Goal: Find specific page/section: Find specific page/section

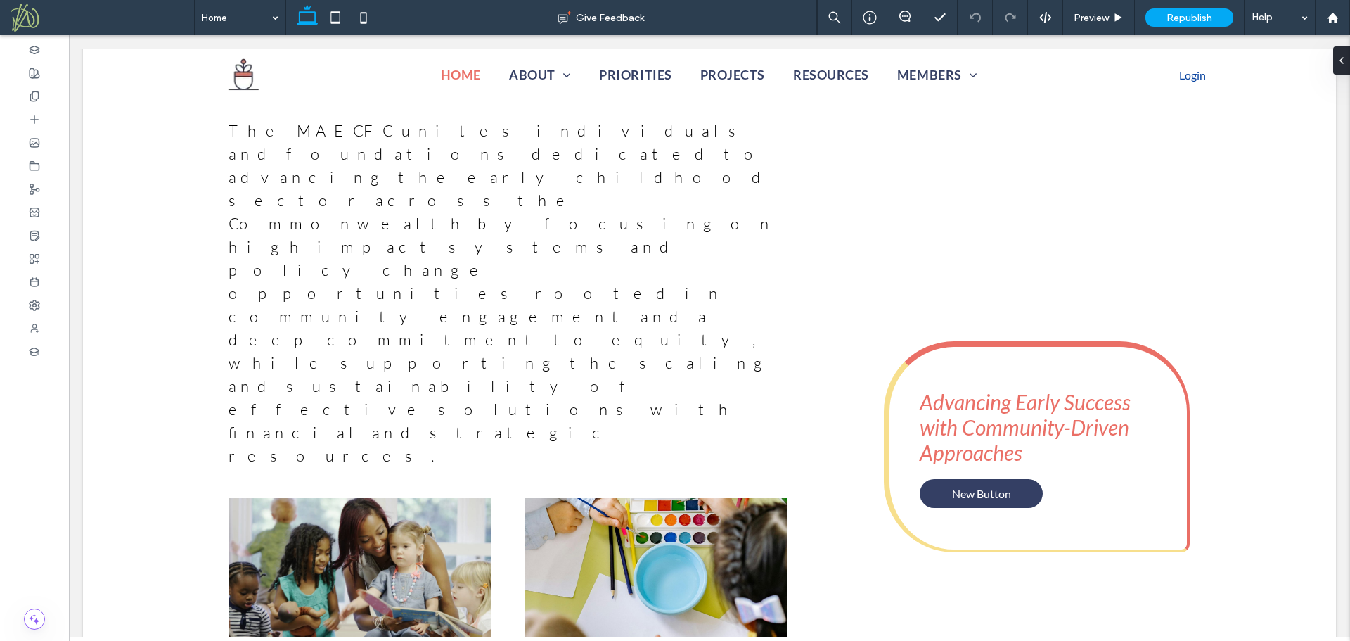
scroll to position [600, 0]
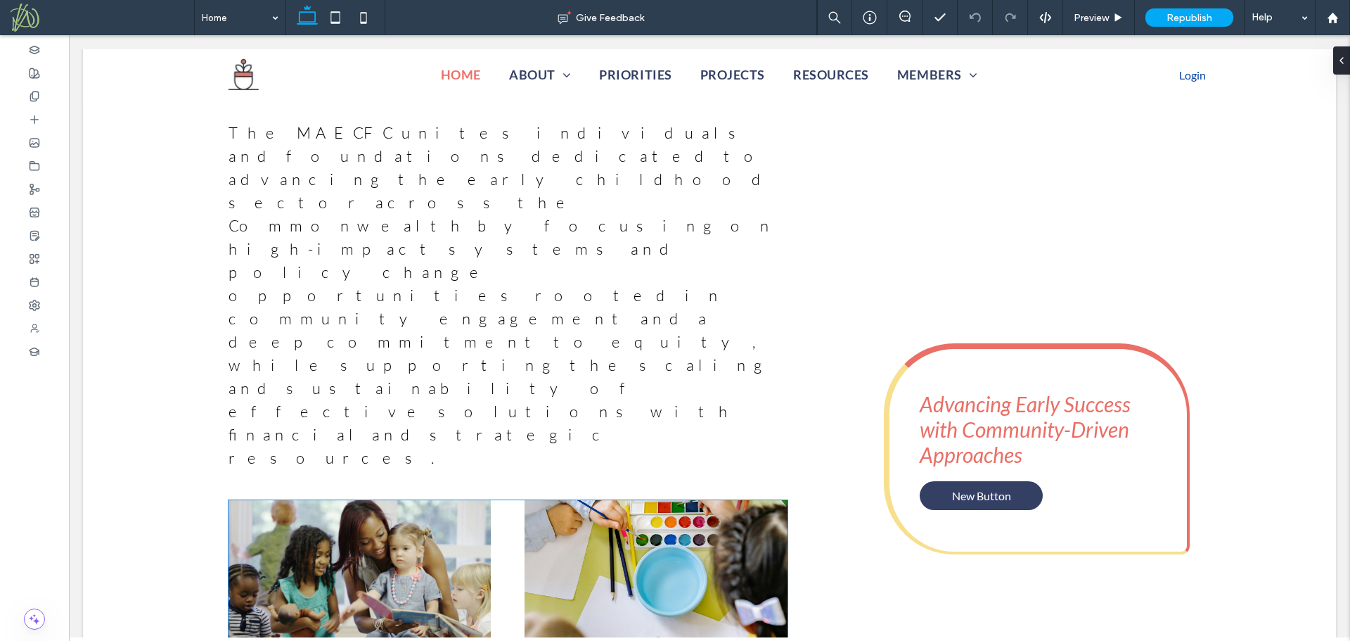
click at [363, 500] on span at bounding box center [360, 570] width 263 height 141
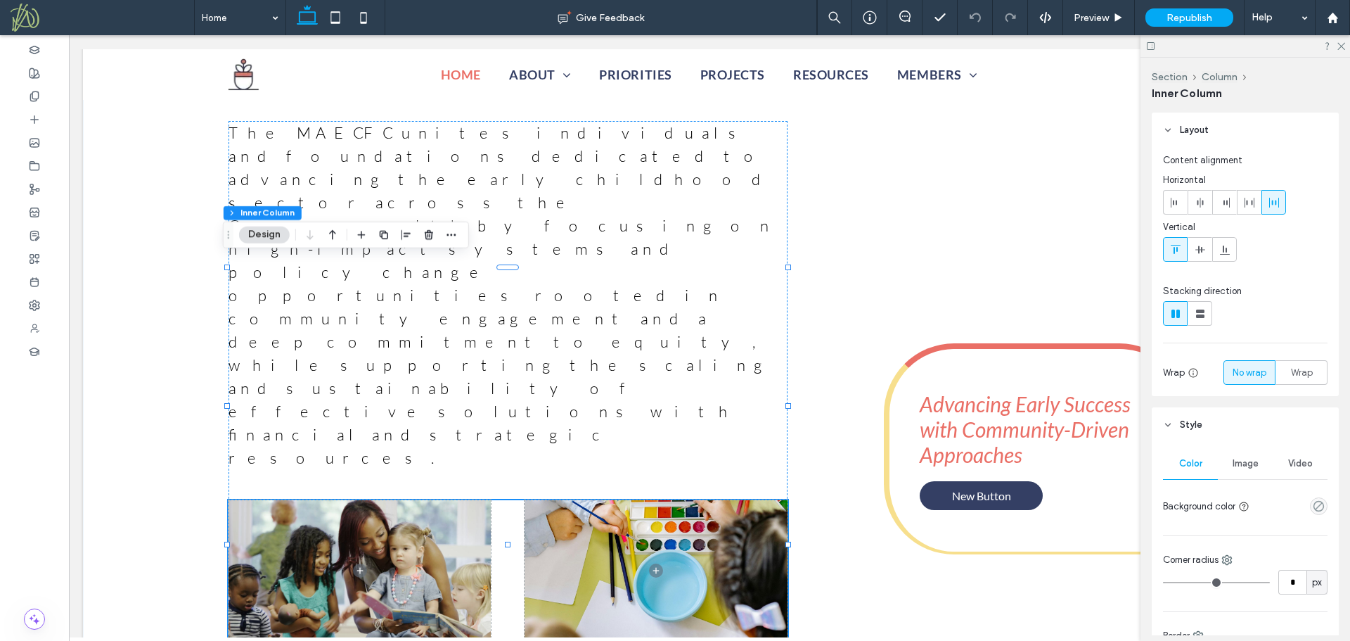
click at [857, 209] on div "The MA ECFC unites individuals and foundations dedicated to advancing the early…" at bounding box center [709, 448] width 1013 height 754
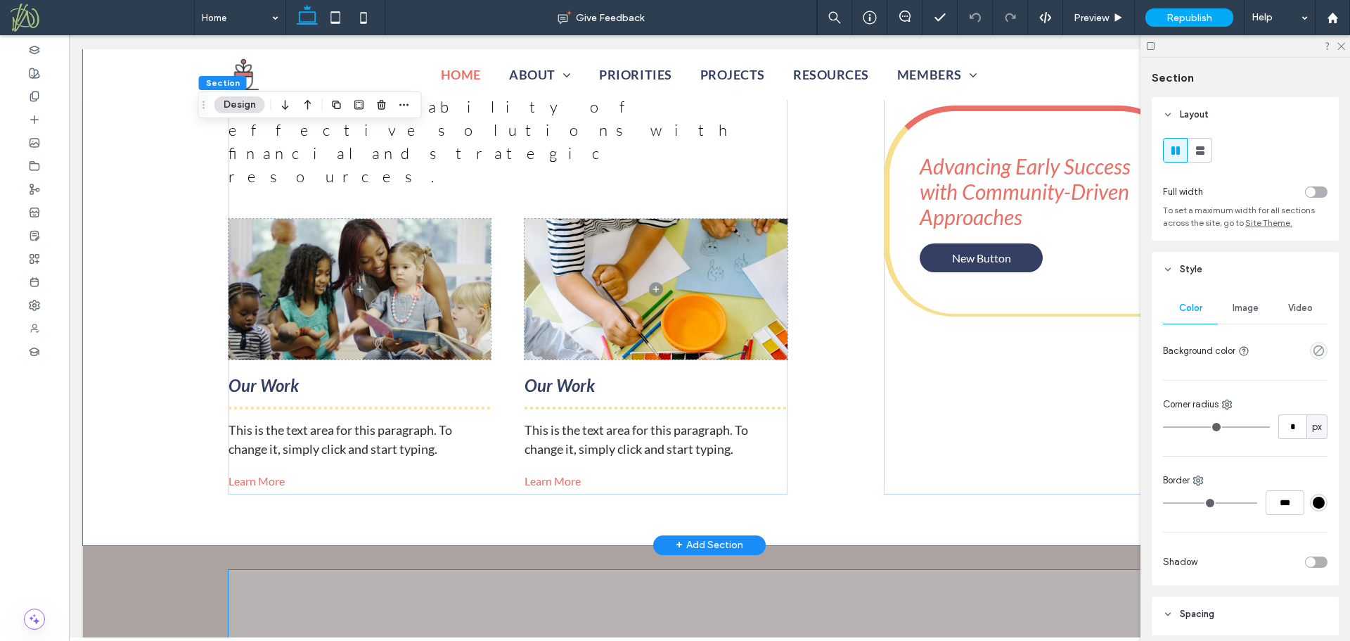
scroll to position [1163, 0]
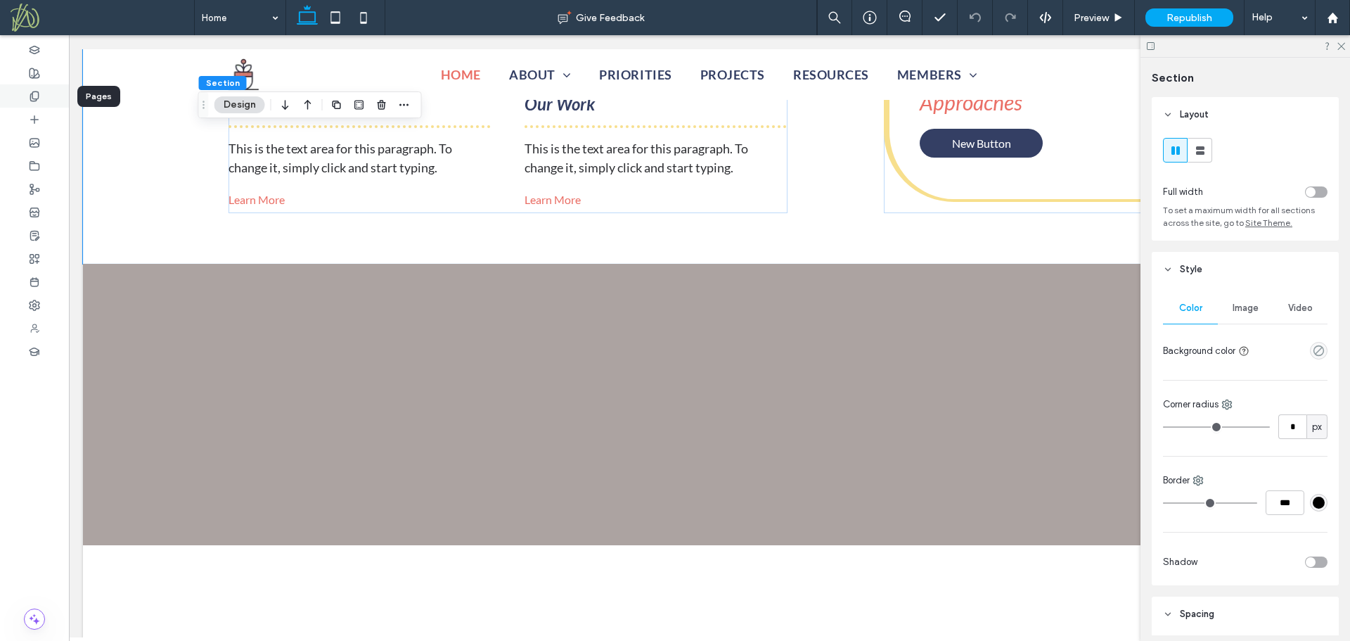
click at [33, 101] on icon at bounding box center [34, 96] width 11 height 11
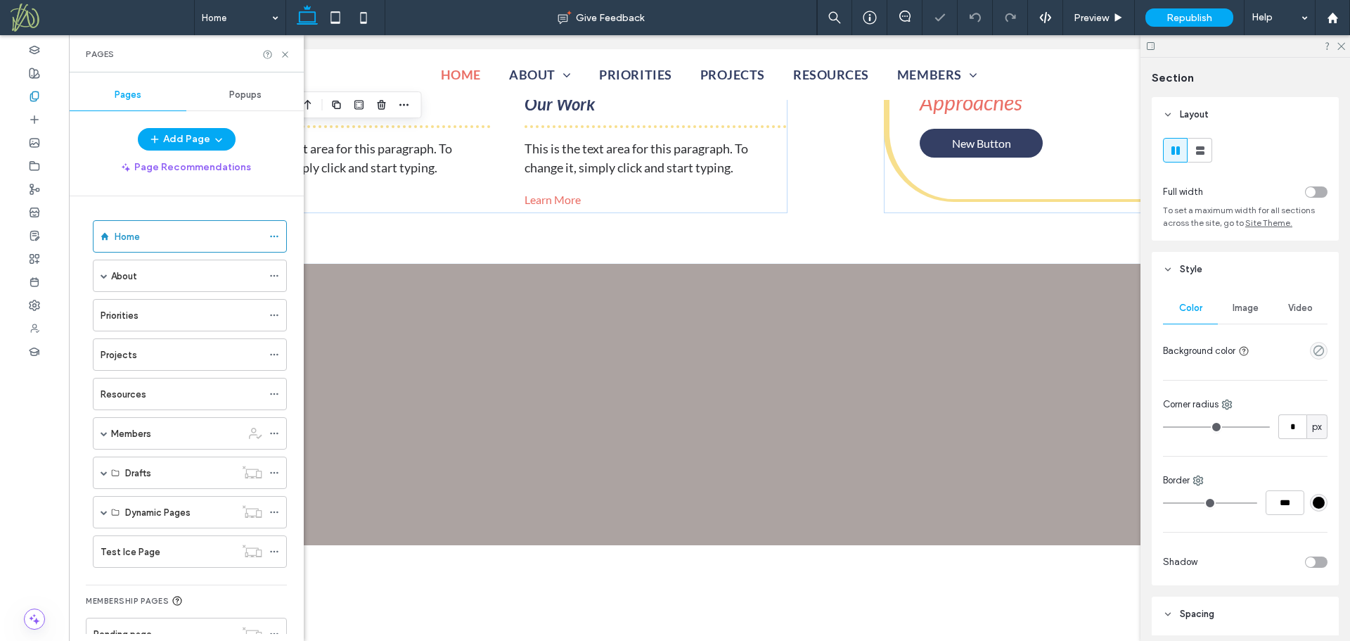
click at [241, 96] on span "Popups" at bounding box center [245, 94] width 32 height 11
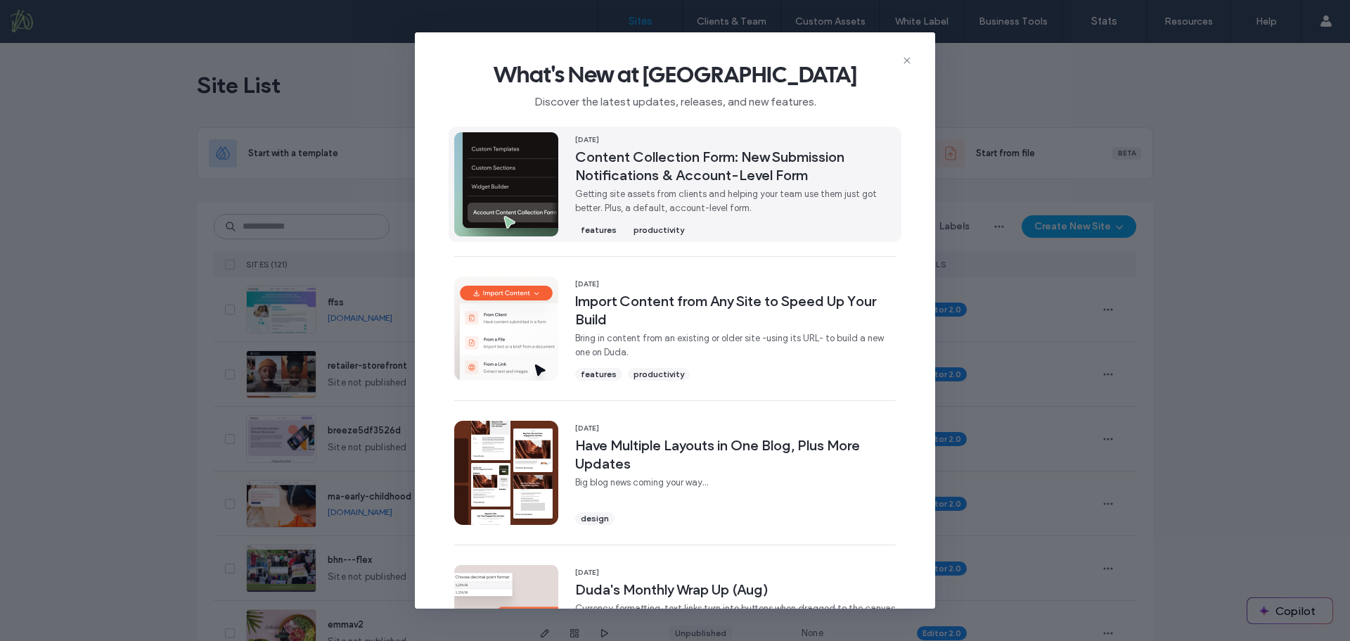
click at [707, 214] on span "Getting site assets from clients and helping your team use them just got better…" at bounding box center [735, 201] width 321 height 28
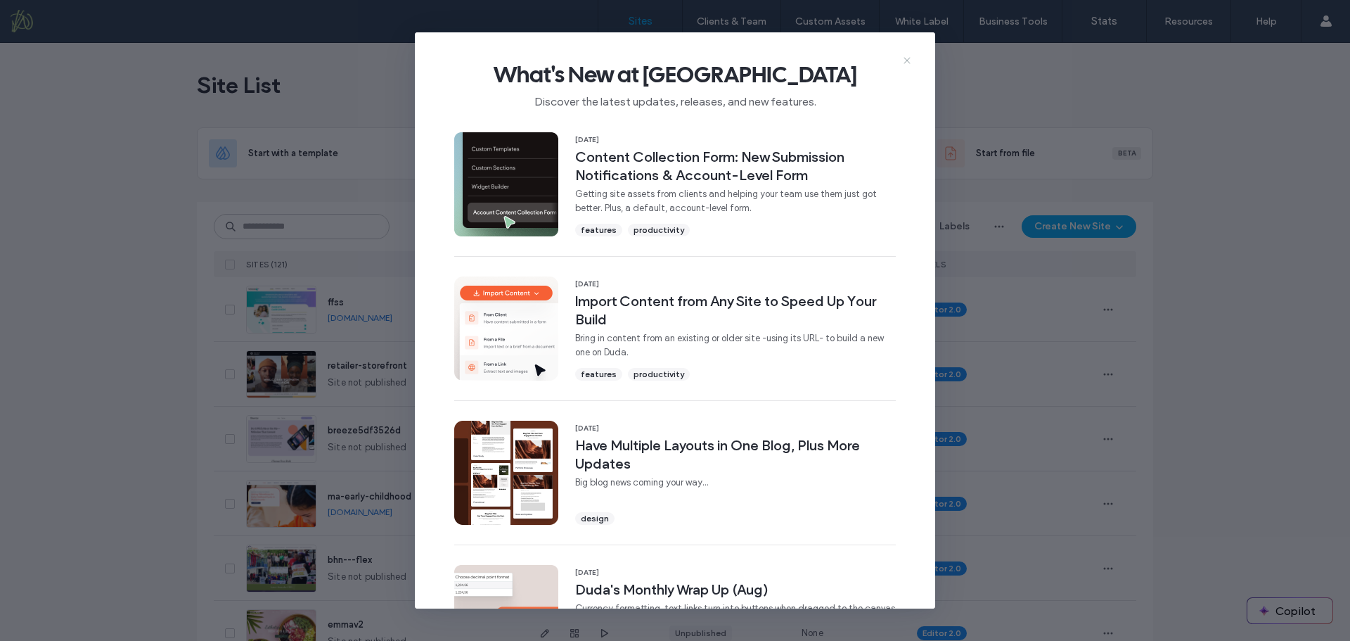
click at [907, 58] on icon at bounding box center [906, 60] width 11 height 11
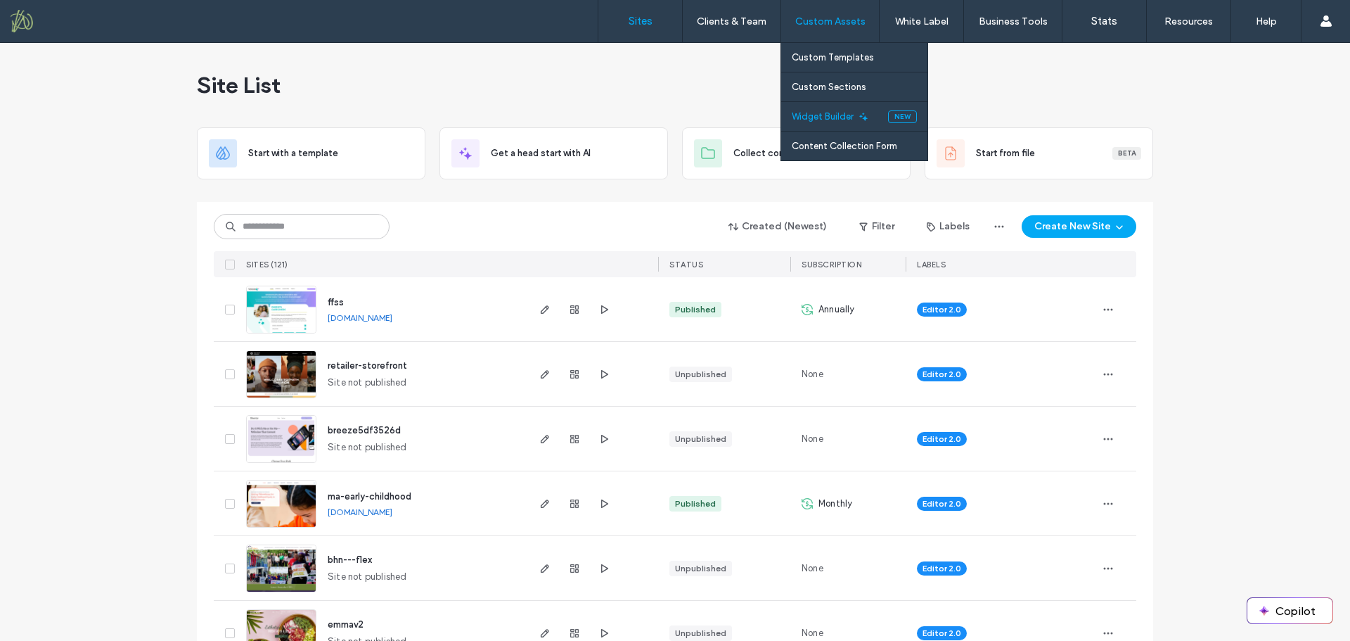
click at [831, 120] on label "Widget Builder" at bounding box center [823, 116] width 62 height 11
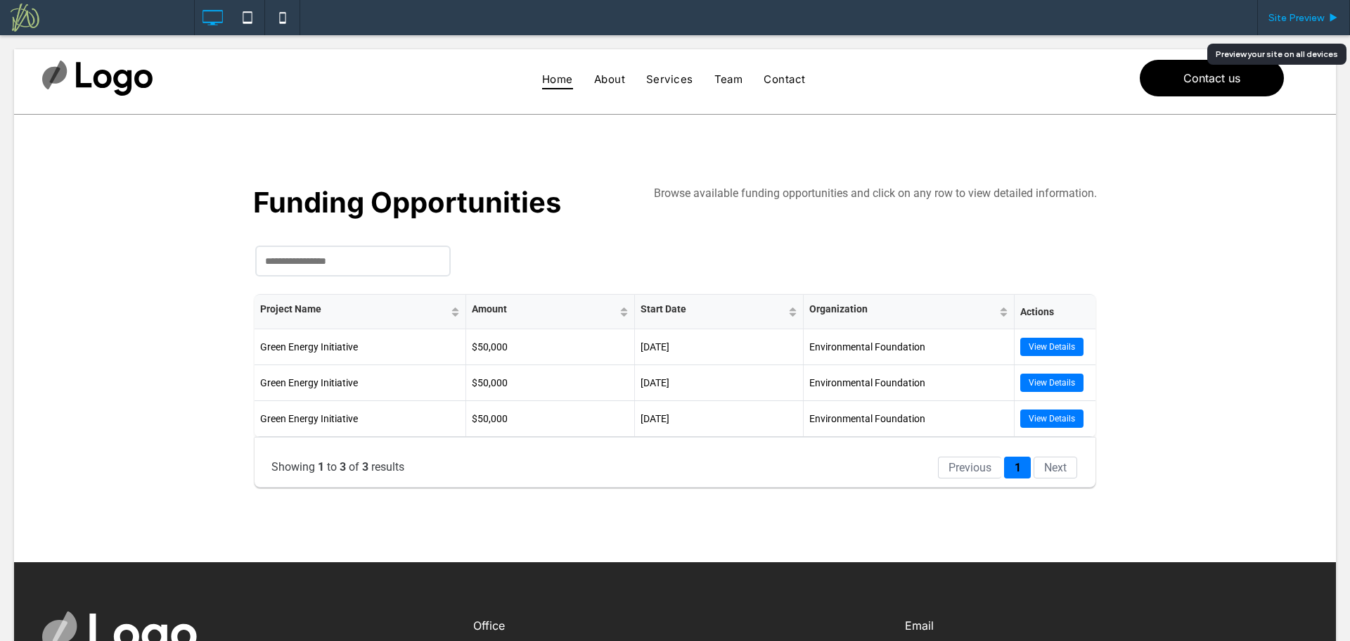
click at [1310, 13] on span "Site Preview" at bounding box center [1297, 18] width 56 height 12
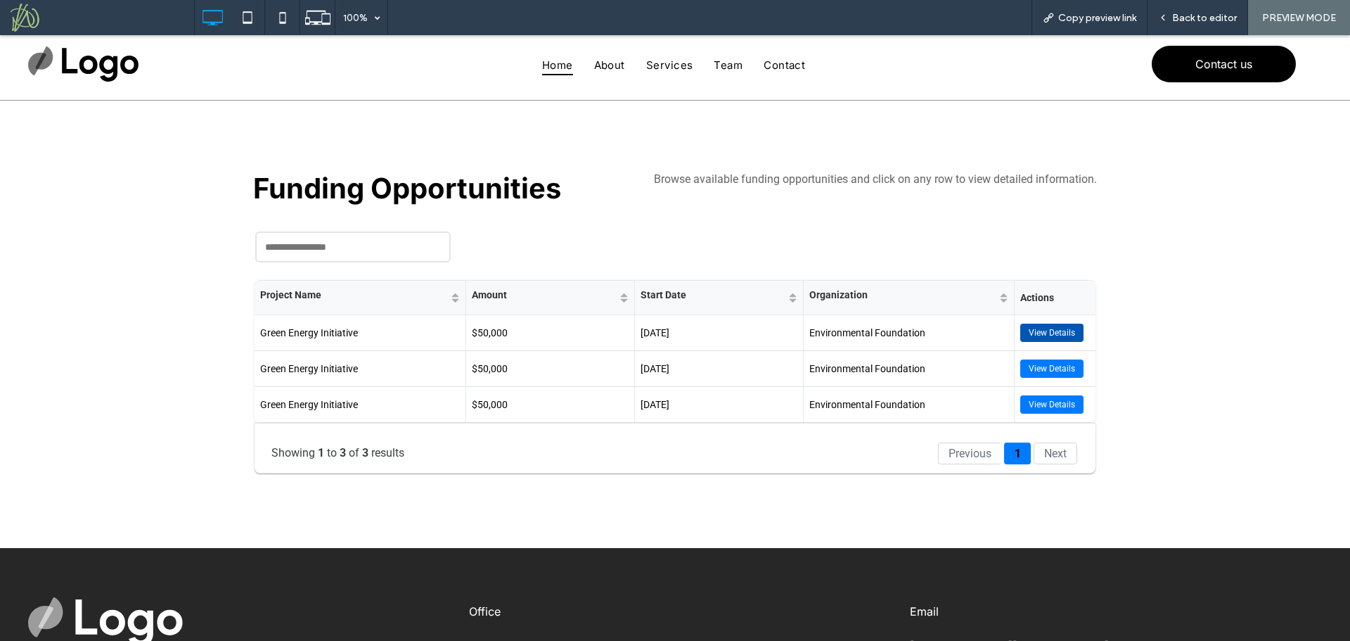
click at [1040, 333] on button "View Details" at bounding box center [1051, 332] width 63 height 18
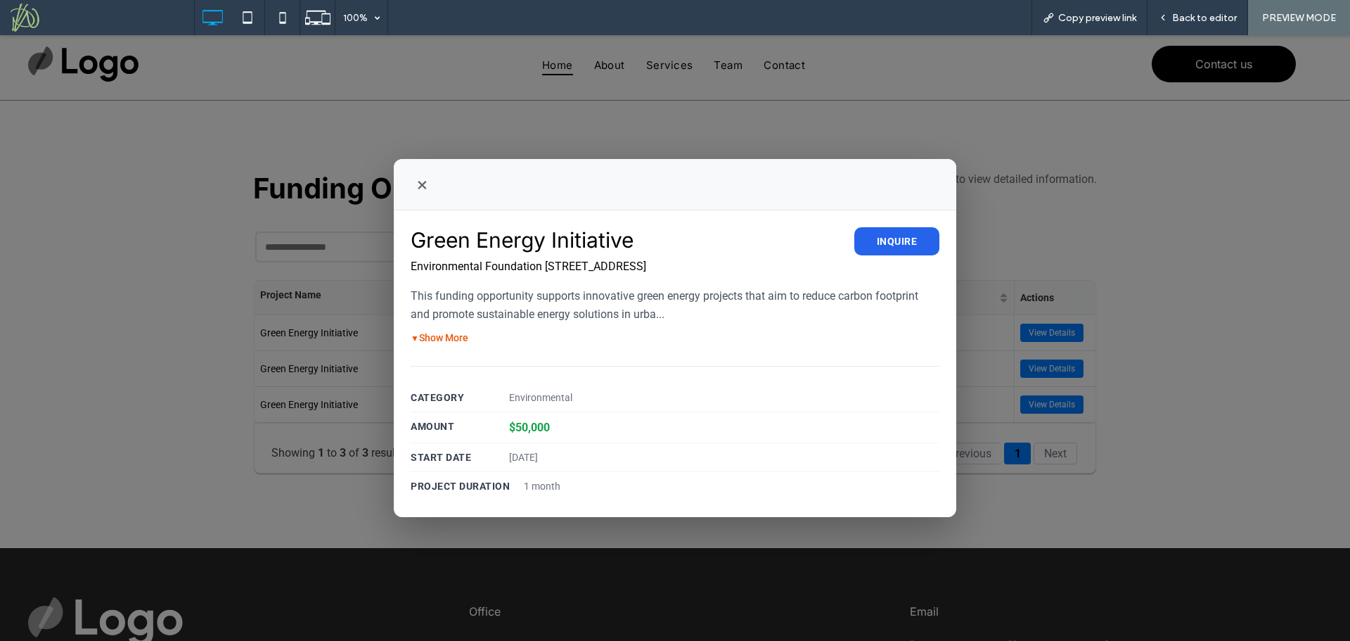
click at [452, 336] on button "Show More" at bounding box center [440, 337] width 58 height 11
click at [452, 336] on button "show less" at bounding box center [437, 337] width 52 height 11
click at [452, 336] on button "show more" at bounding box center [439, 337] width 57 height 11
click at [452, 336] on button "show less" at bounding box center [437, 337] width 52 height 11
click at [909, 238] on button "Inquire" at bounding box center [897, 240] width 86 height 28
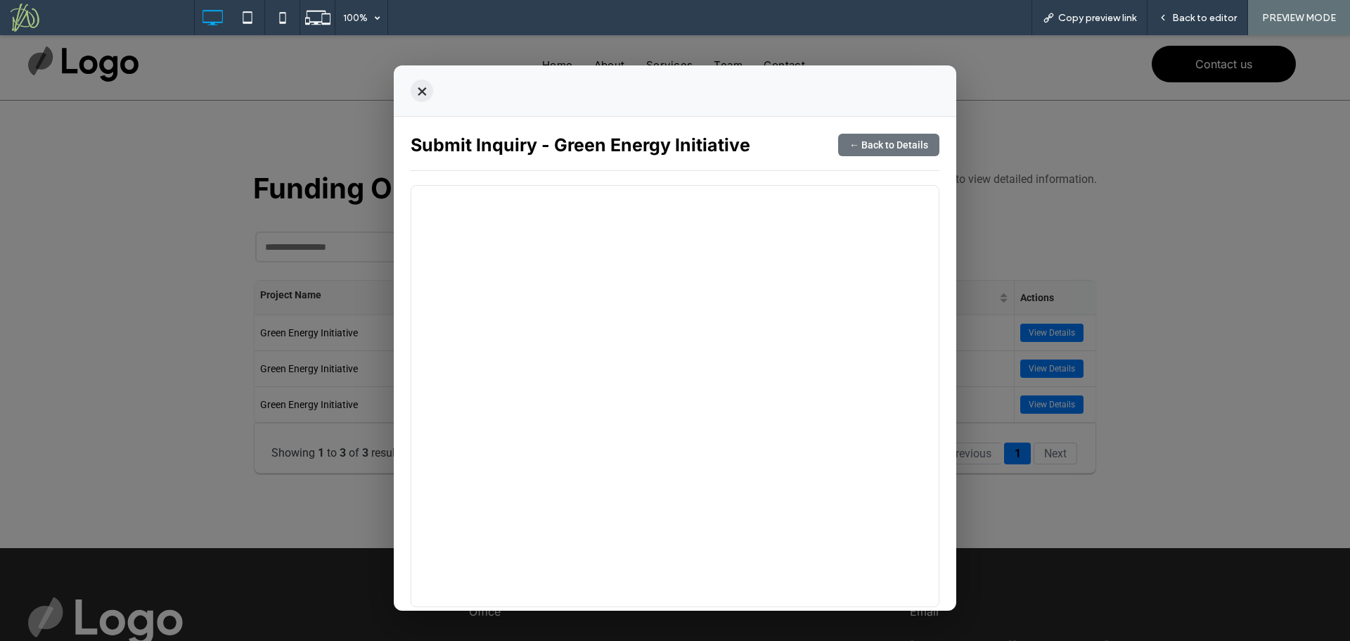
click at [416, 92] on button "×" at bounding box center [422, 90] width 23 height 23
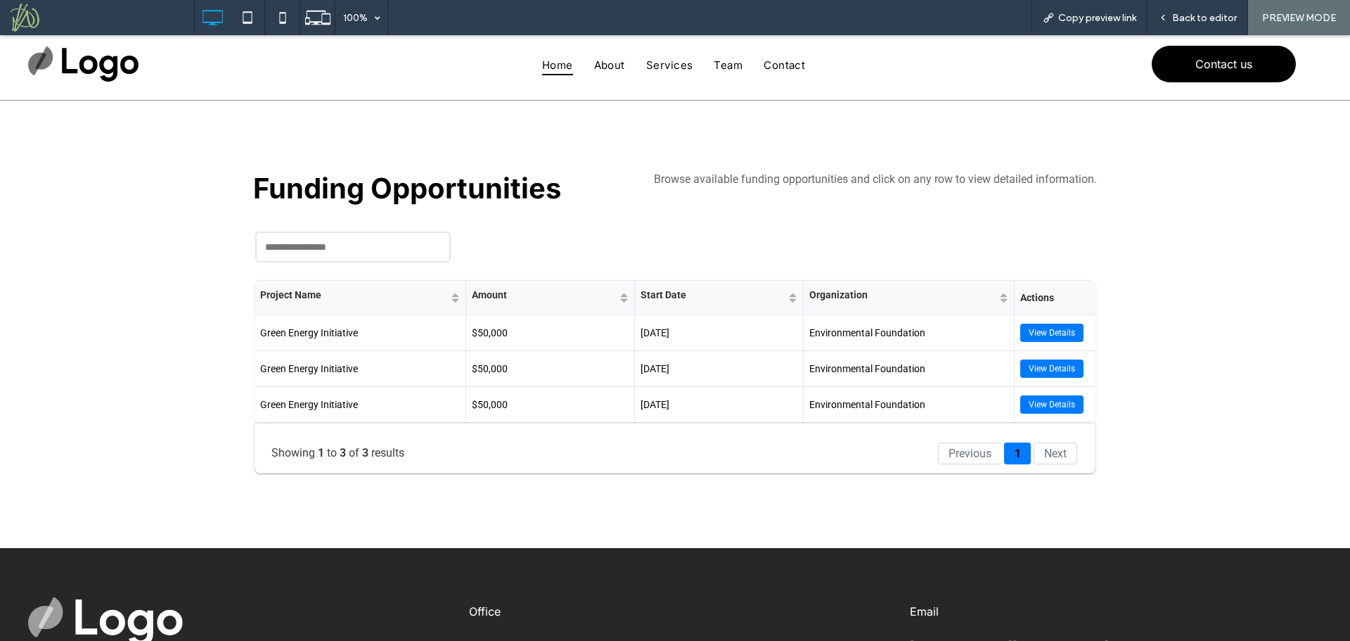
click at [130, 322] on div "Funding Opportunities Browse available funding opportunities and click on any r…" at bounding box center [675, 324] width 1350 height 447
click at [594, 67] on span "About" at bounding box center [609, 65] width 31 height 20
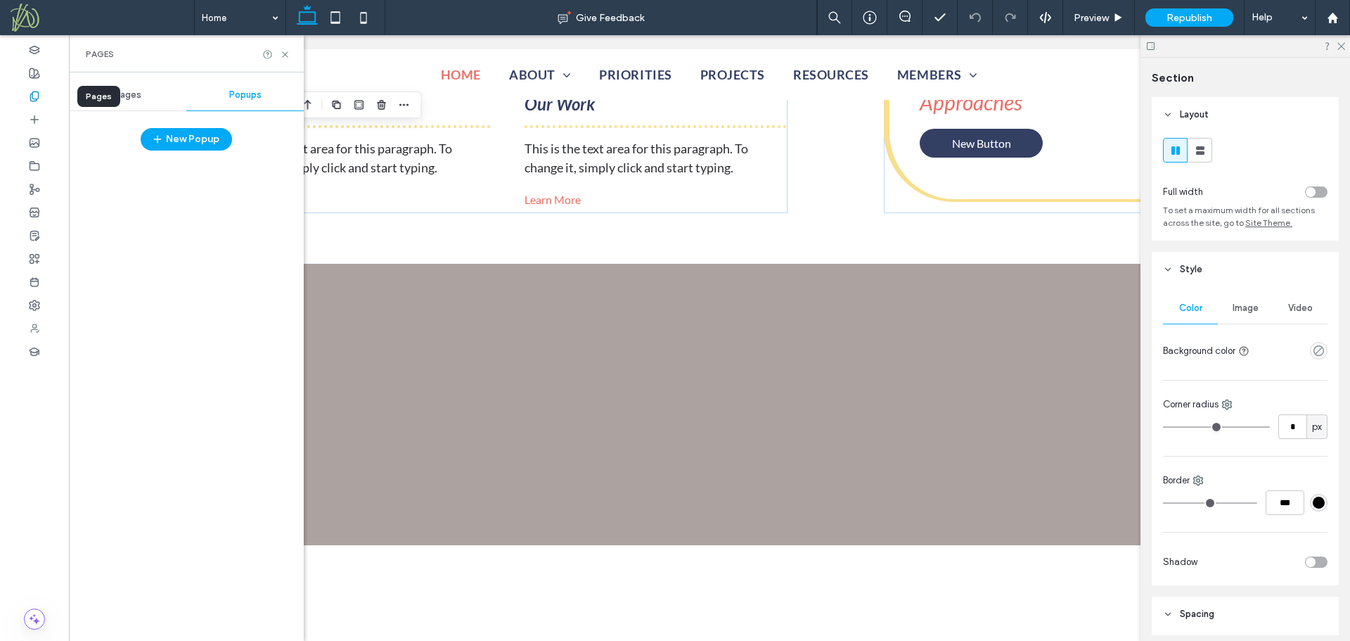
click at [35, 101] on use at bounding box center [34, 95] width 8 height 9
click at [122, 93] on span "Pages" at bounding box center [128, 94] width 27 height 11
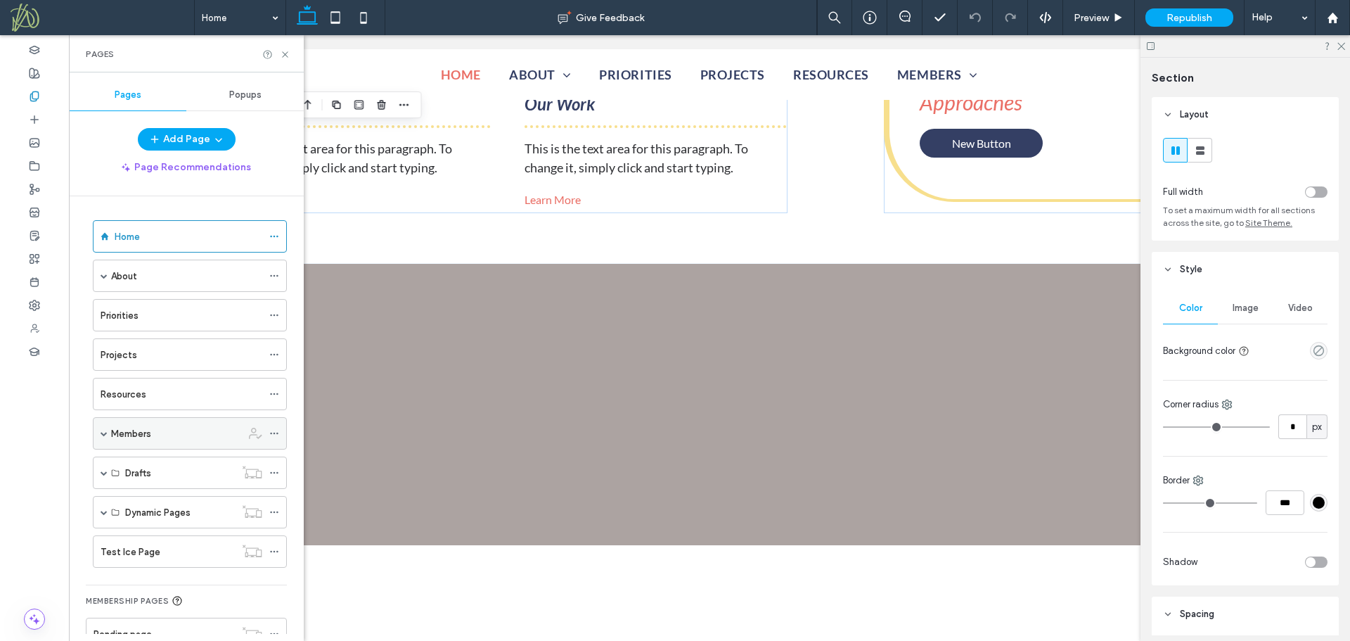
click at [108, 434] on div "Members" at bounding box center [190, 433] width 194 height 32
click at [103, 431] on span at bounding box center [104, 433] width 7 height 7
click at [128, 532] on span at bounding box center [128, 530] width 7 height 7
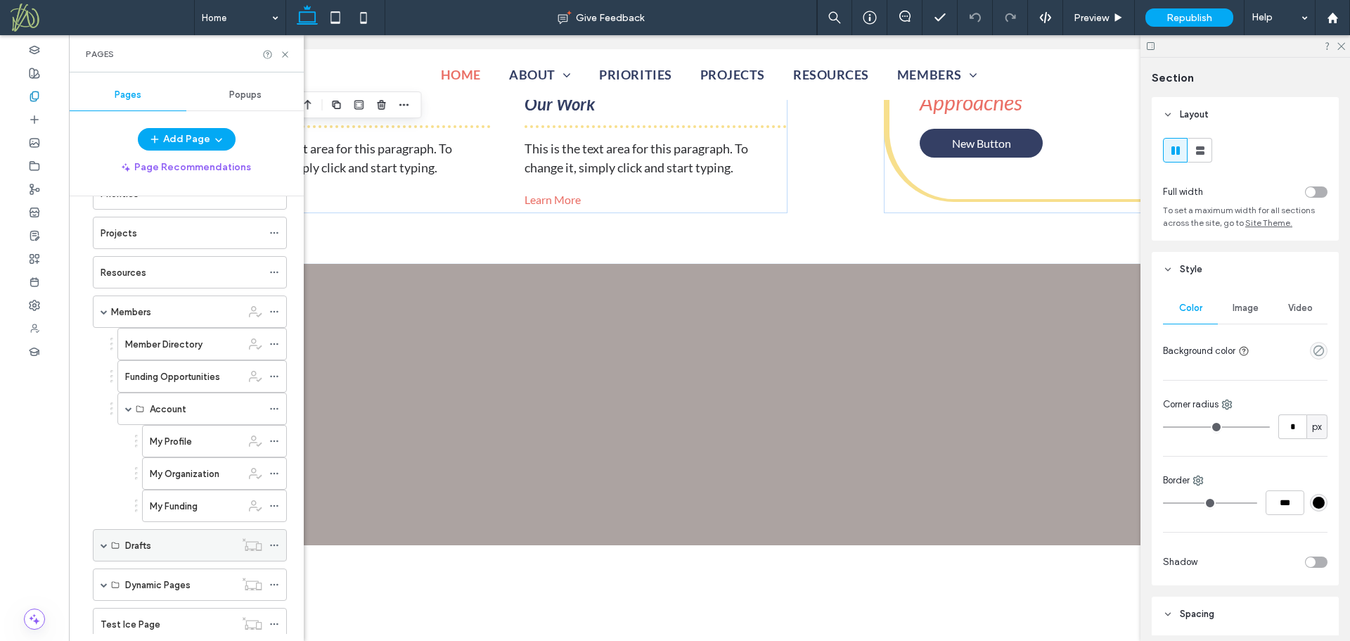
scroll to position [141, 0]
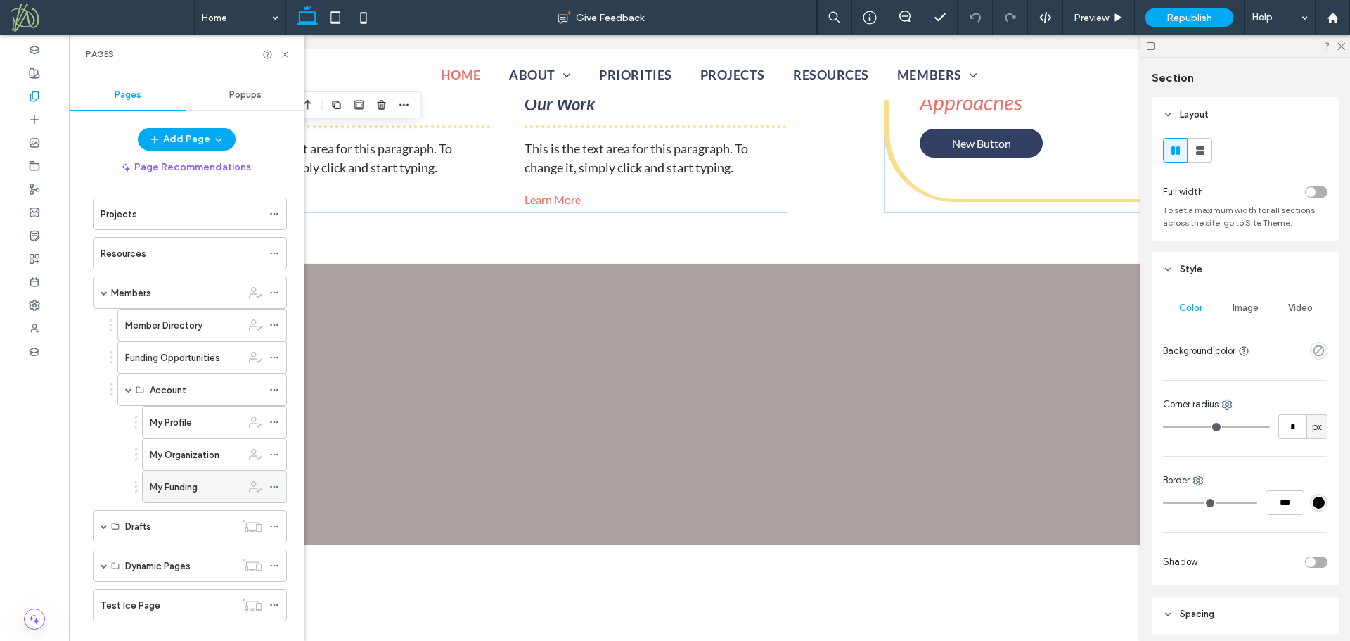
click at [188, 491] on label "My Funding" at bounding box center [174, 487] width 48 height 25
